Goal: Information Seeking & Learning: Understand process/instructions

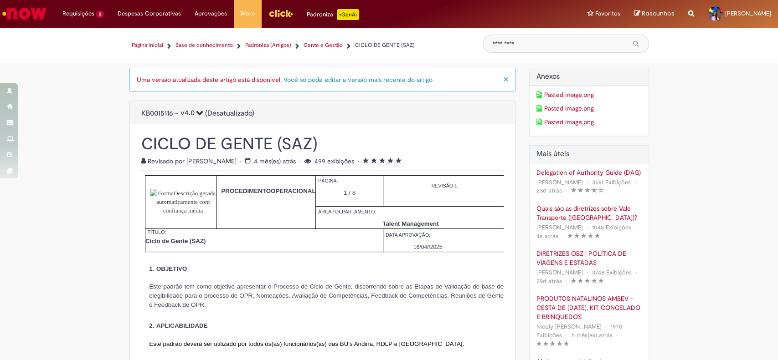
click at [205, 77] on link "Uma versão atualizada deste artigo está disponível" at bounding box center [209, 80] width 144 height 8
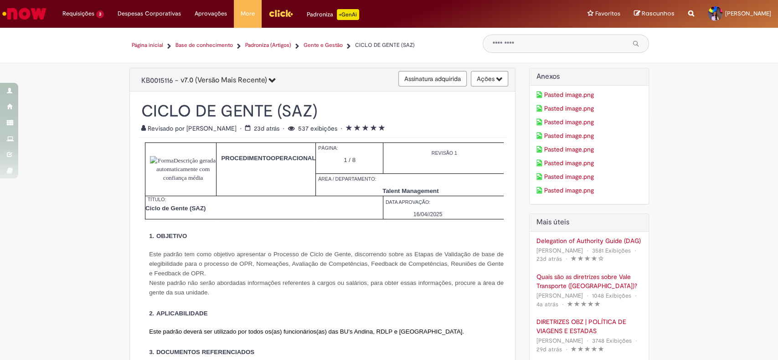
click at [484, 82] on button "Ações" at bounding box center [489, 78] width 37 height 15
click at [145, 157] on td at bounding box center [181, 169] width 72 height 53
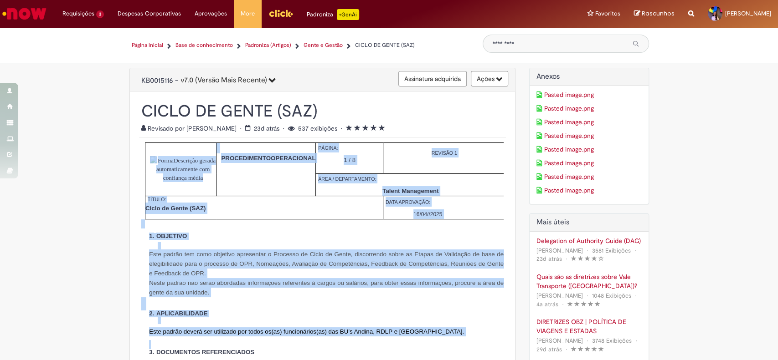
drag, startPoint x: 141, startPoint y: 149, endPoint x: 328, endPoint y: 337, distance: 265.2
click at [354, 213] on p "Ciclo de Gente (SAZ)" at bounding box center [255, 208] width 221 height 11
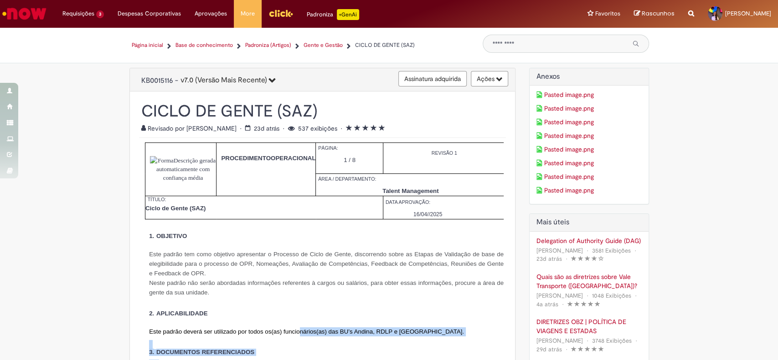
drag, startPoint x: 293, startPoint y: 334, endPoint x: 230, endPoint y: 368, distance: 71.3
click at [230, 360] on html "Pular para o conteúdo da página Requisições 3 Exibir Todas as Solicitações Ades…" at bounding box center [389, 180] width 778 height 360
